Goal: Information Seeking & Learning: Learn about a topic

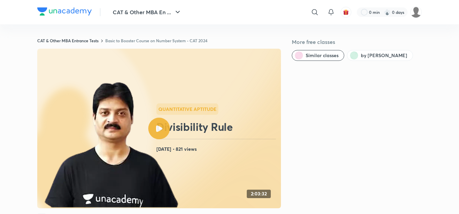
scroll to position [442, 0]
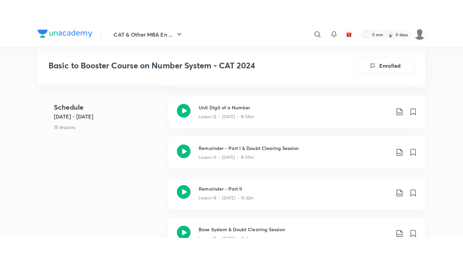
scroll to position [827, 0]
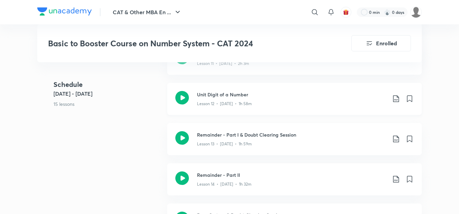
click at [181, 96] on icon at bounding box center [182, 98] width 14 height 14
